Goal: Use online tool/utility

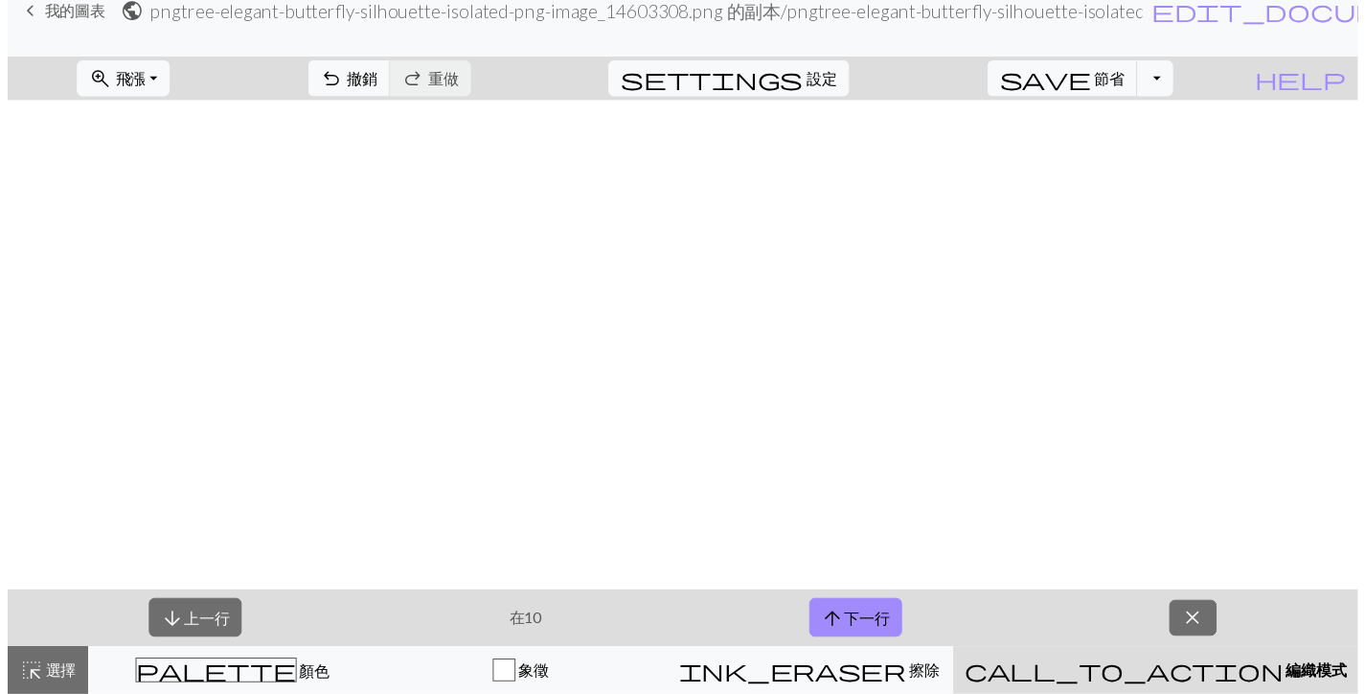
scroll to position [545, 0]
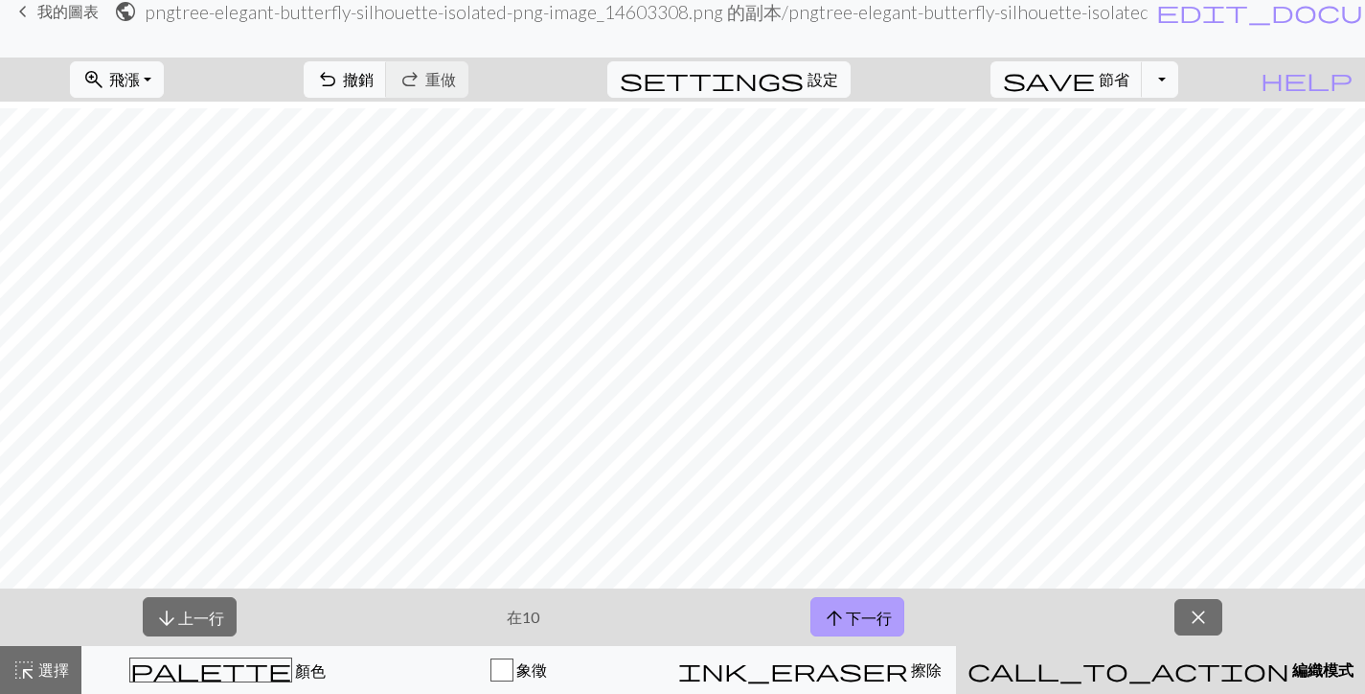
click at [854, 628] on button "arrow_upward 下一行" at bounding box center [857, 616] width 94 height 39
click at [1178, 77] on button "切換下拉式選單" at bounding box center [1160, 79] width 36 height 36
click at [1176, 122] on button "file_copy 儲存副本" at bounding box center [1027, 121] width 299 height 31
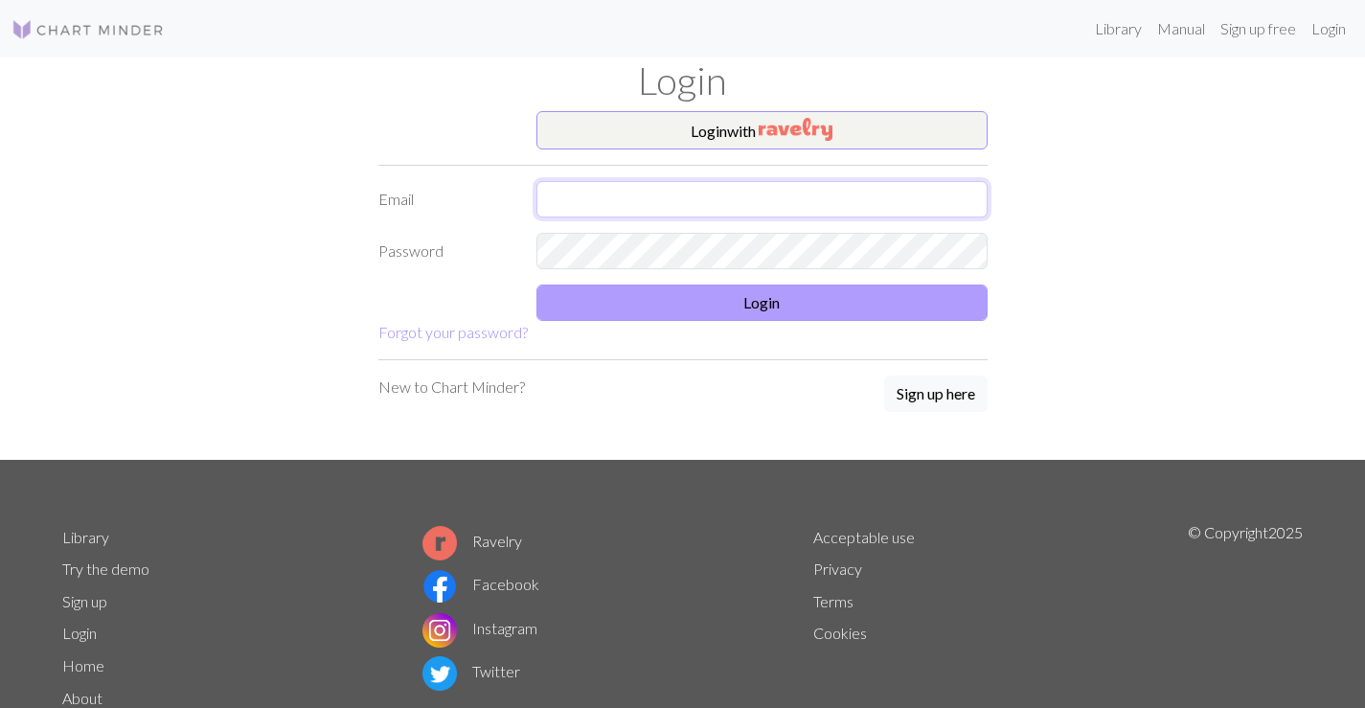
type input "[EMAIL_ADDRESS][DOMAIN_NAME]"
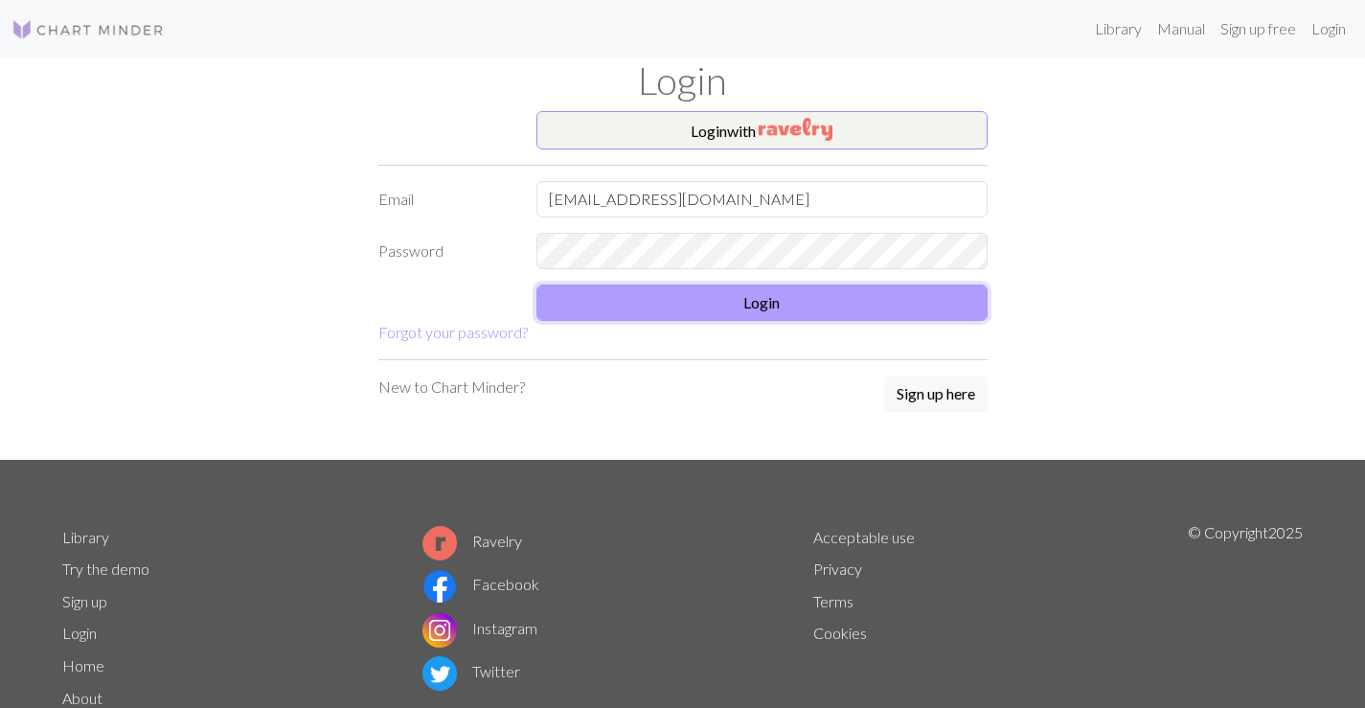
click at [771, 309] on button "Login" at bounding box center [761, 303] width 451 height 36
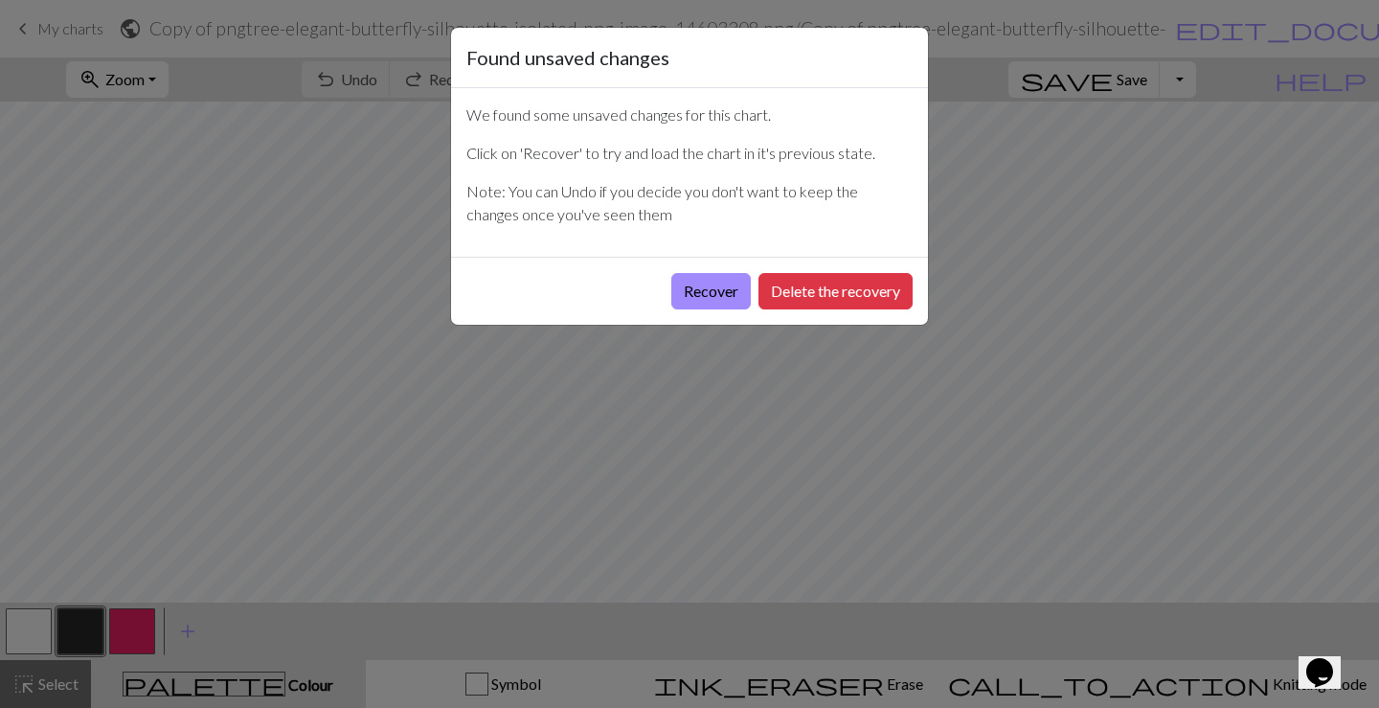
click at [1005, 210] on div "Found unsaved changes We found some unsaved changes for this chart. Click on 'R…" at bounding box center [689, 354] width 1379 height 708
click at [697, 292] on button "Recover" at bounding box center [712, 291] width 80 height 36
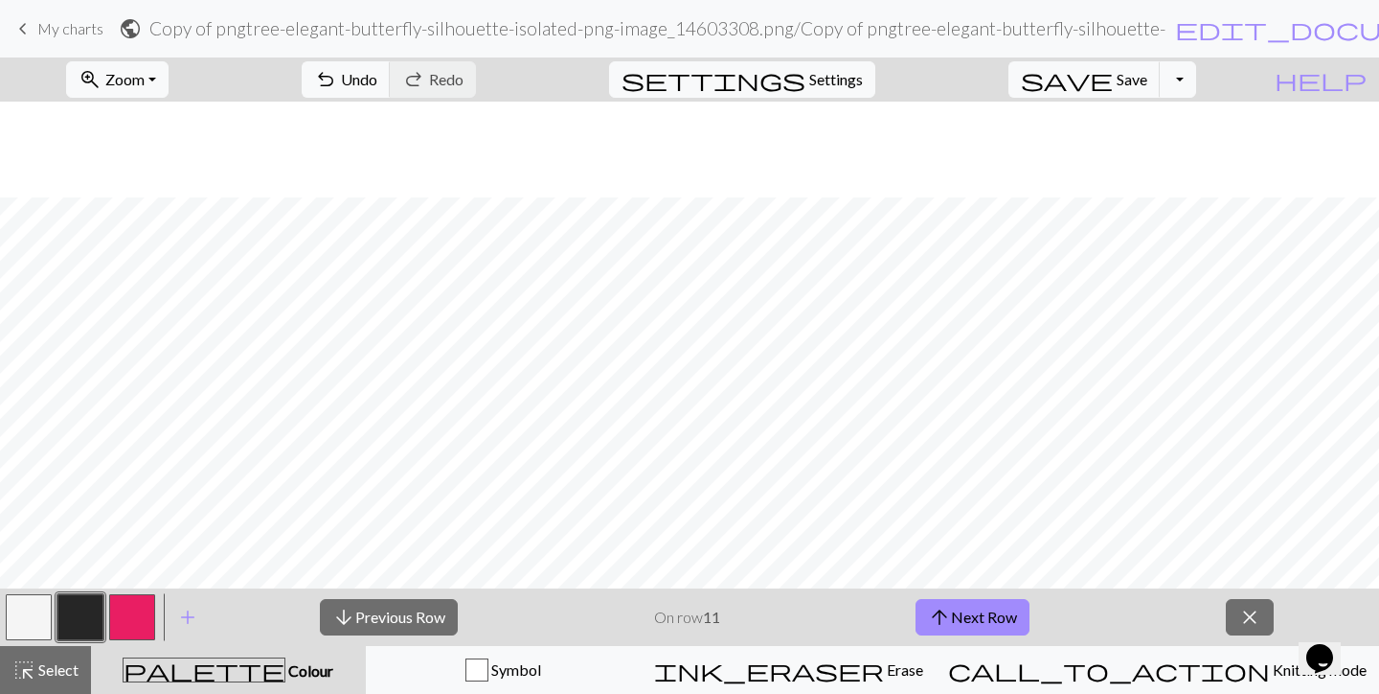
scroll to position [862, 0]
click at [145, 73] on span "Zoom" at bounding box center [124, 79] width 39 height 18
click at [189, 237] on button "50%" at bounding box center [142, 230] width 151 height 31
